Goal: Find specific page/section: Find specific page/section

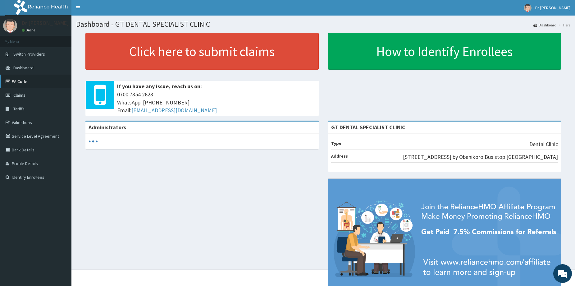
click at [40, 84] on link "PA Code" at bounding box center [35, 81] width 71 height 14
